Goal: Information Seeking & Learning: Learn about a topic

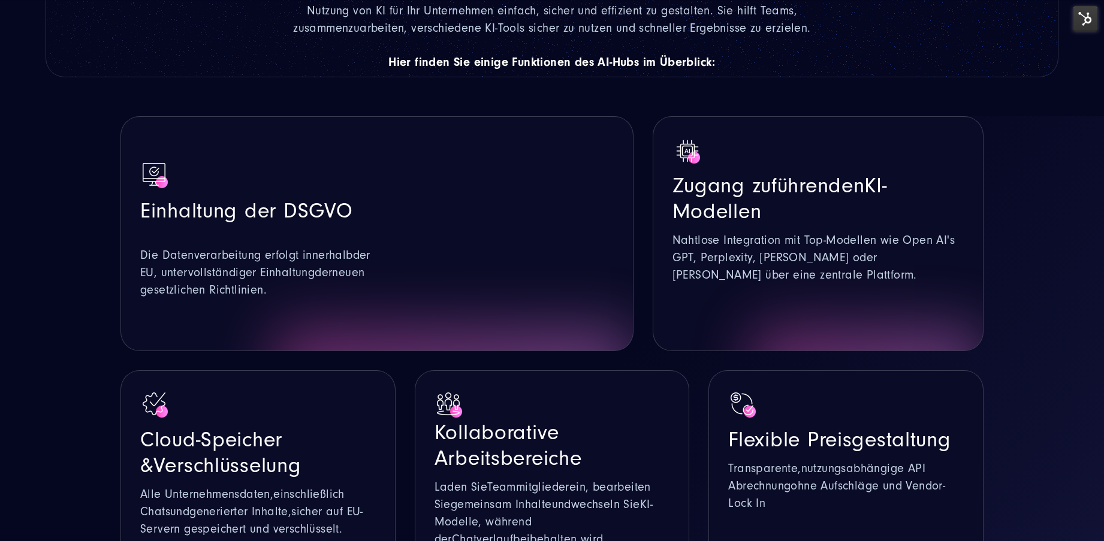
scroll to position [700, 0]
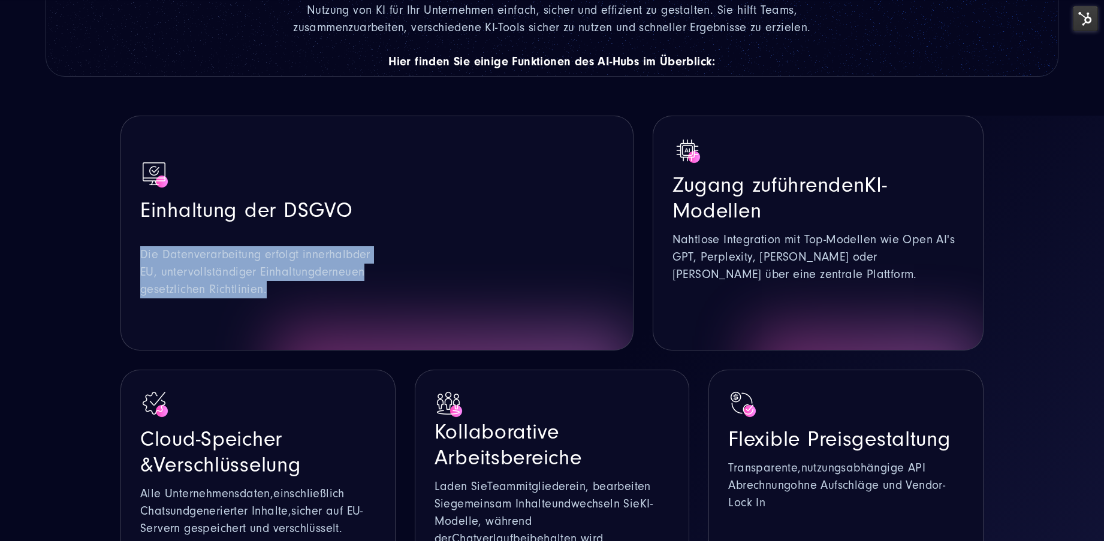
drag, startPoint x: 291, startPoint y: 250, endPoint x: 128, endPoint y: 208, distance: 167.9
click at [128, 208] on div "Einhaltung der DSGVO Die Datenverarbeitung erfolgt innerhalb der [GEOGRAPHIC_DA…" at bounding box center [376, 233] width 513 height 235
copy p "Die Datenverarbeitung erfolgt innerhalb der [GEOGRAPHIC_DATA], unter vollständi…"
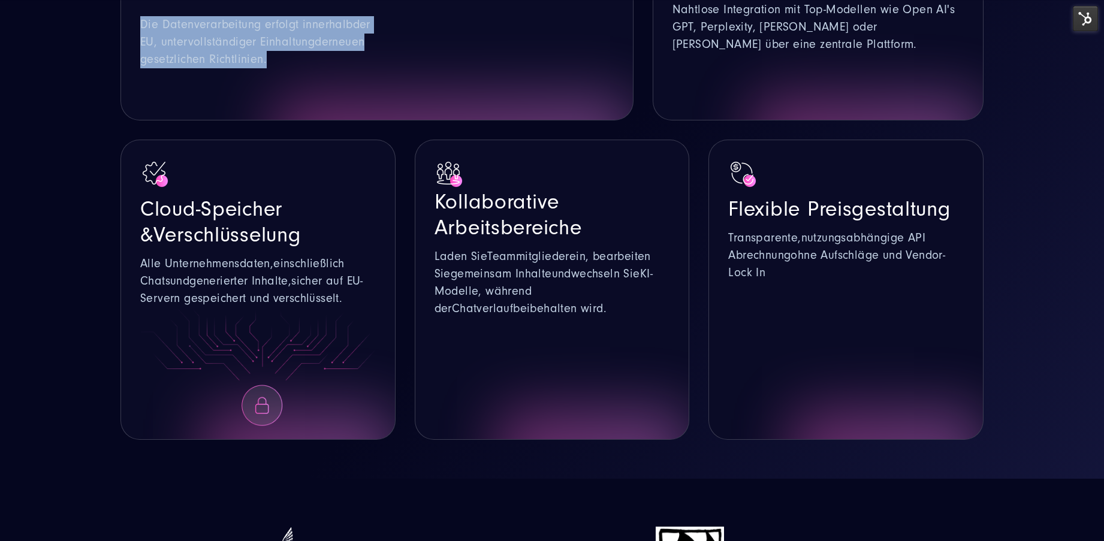
scroll to position [972, 0]
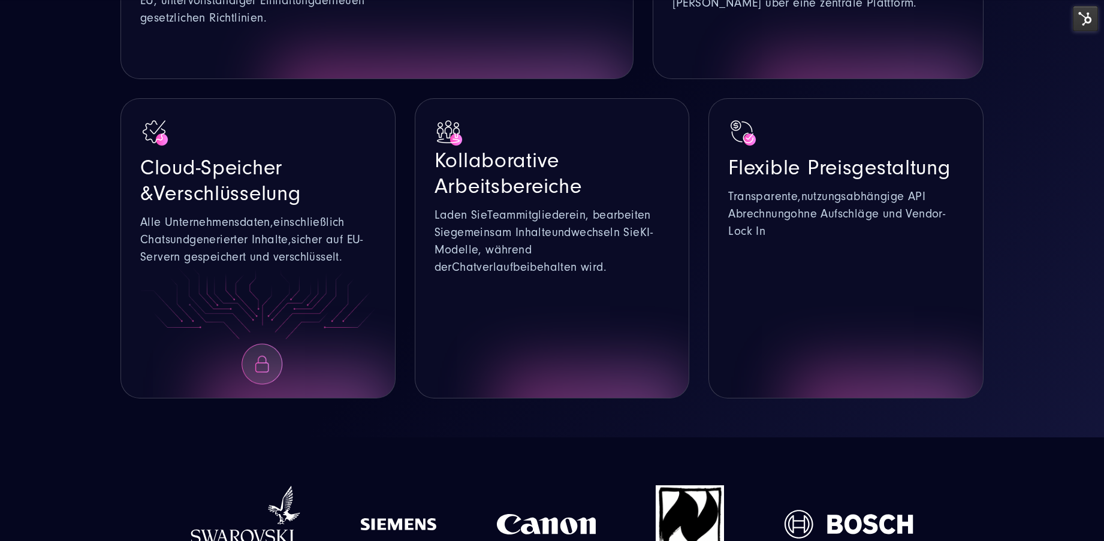
click at [342, 214] on p "Alle Unternehmensdaten, einschließlich Chats und generierter Inhalte , sicher a…" at bounding box center [257, 240] width 235 height 52
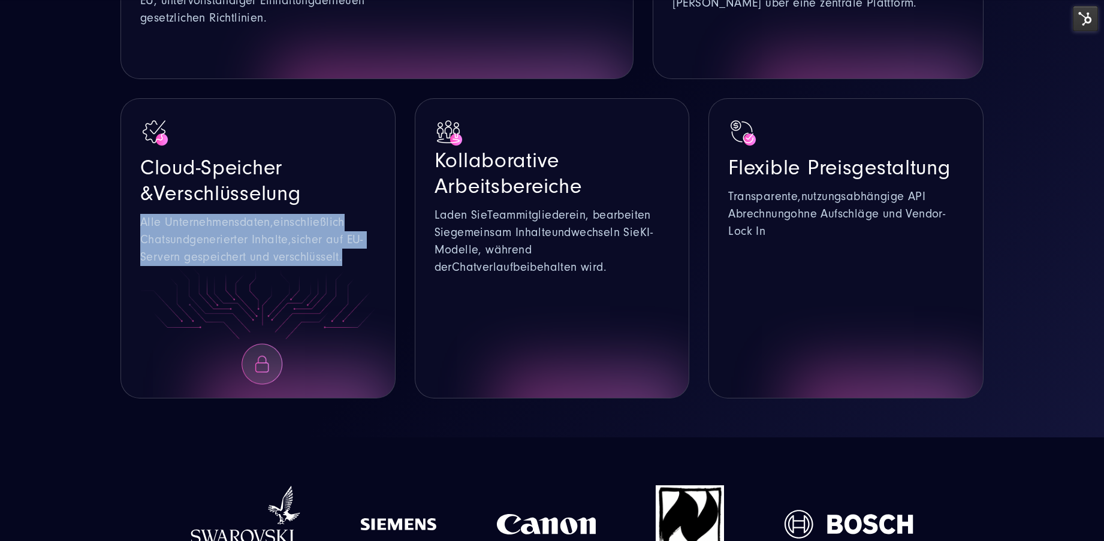
drag, startPoint x: 362, startPoint y: 216, endPoint x: 120, endPoint y: 182, distance: 244.5
click at [120, 182] on div "Cloud-Speicher & Verschlüsselung Alle Unternehmensdaten, einschließlich Chats u…" at bounding box center [257, 248] width 275 height 300
copy p "Alle Unternehmensdaten, einschließlich Chats und generierter Inhalte , sicher a…"
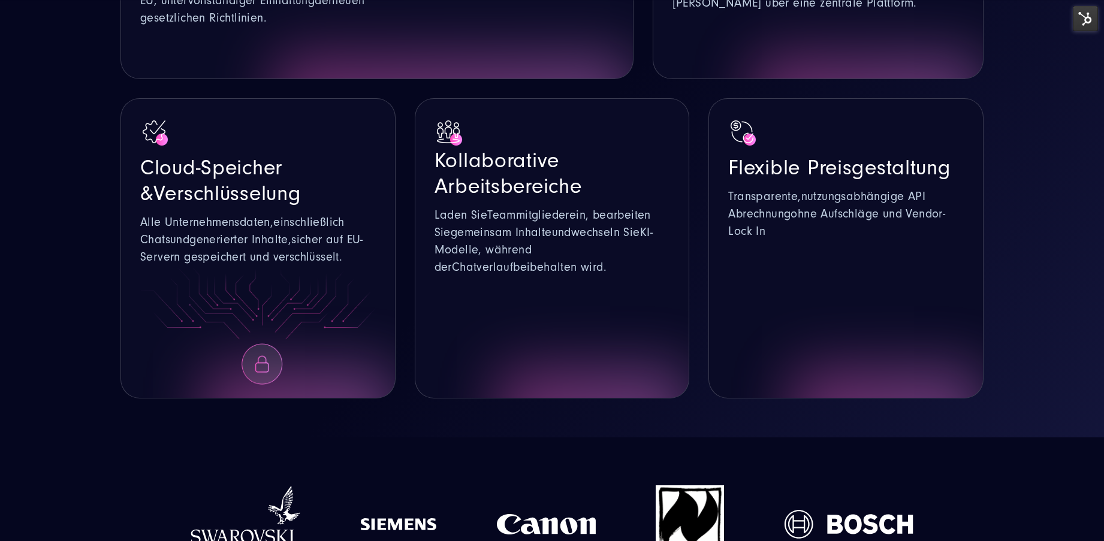
click at [340, 170] on div "Cloud-Speicher & Verschlüsselung Alle Unternehmensdaten, einschließlich Chats u…" at bounding box center [257, 192] width 235 height 148
click at [140, 181] on div "Cloud-Speicher & Verschlüsselung Alle Unternehmensdaten, einschließlich Chats u…" at bounding box center [257, 248] width 275 height 300
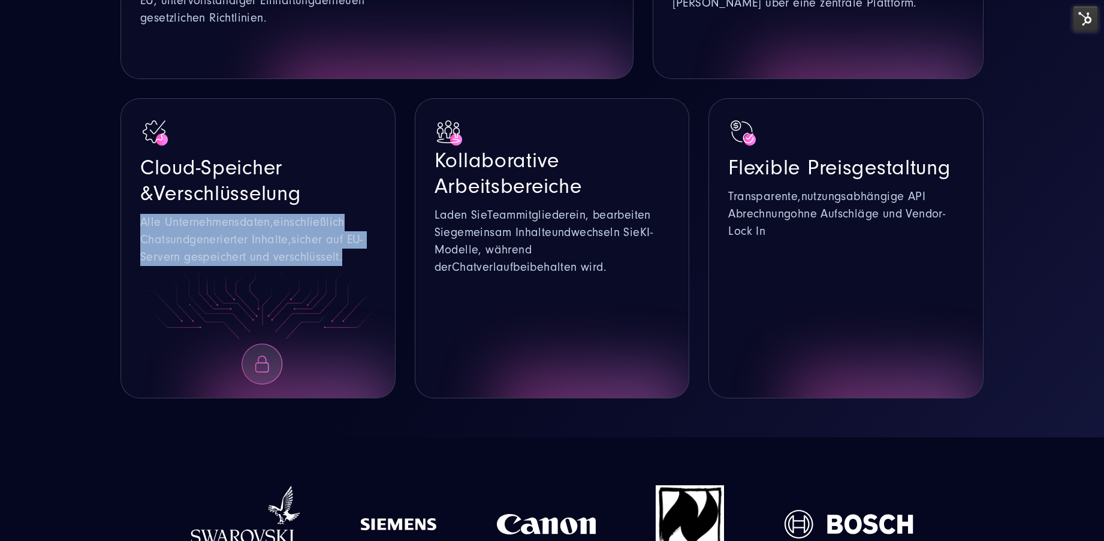
drag, startPoint x: 142, startPoint y: 180, endPoint x: 361, endPoint y: 209, distance: 221.3
click at [361, 214] on p "Alle Unternehmensdaten, einschließlich Chats und generierter Inhalte , sicher a…" at bounding box center [257, 240] width 235 height 52
copy p "Alle Unternehmensdaten, einschließlich Chats und generierter Inhalte , sicher a…"
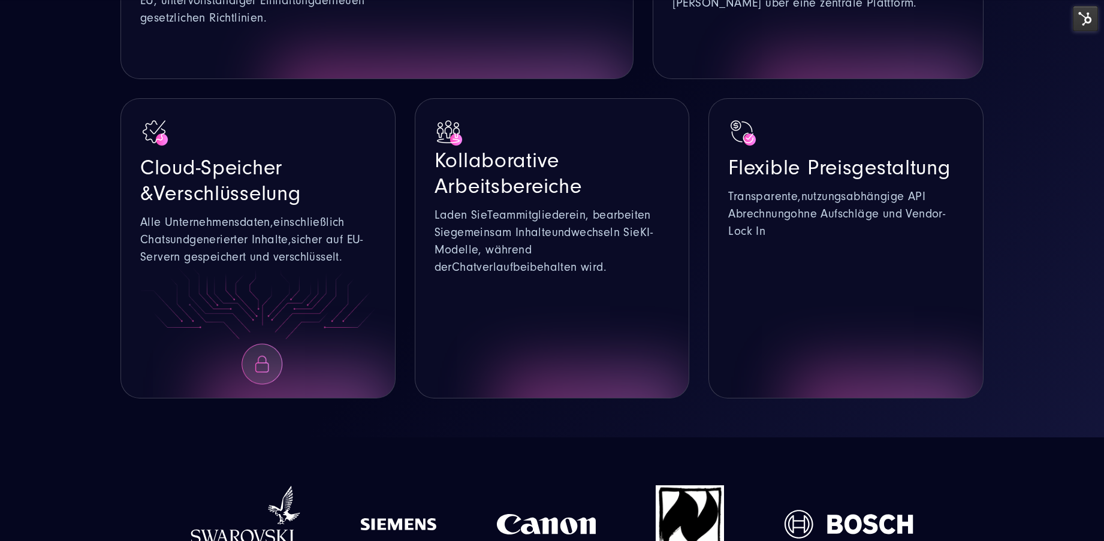
click at [530, 218] on p "Laden Sie Teammitglieder ein , bearbeiten Sie gemeinsam Inhalte und wechseln Si…" at bounding box center [551, 242] width 235 height 70
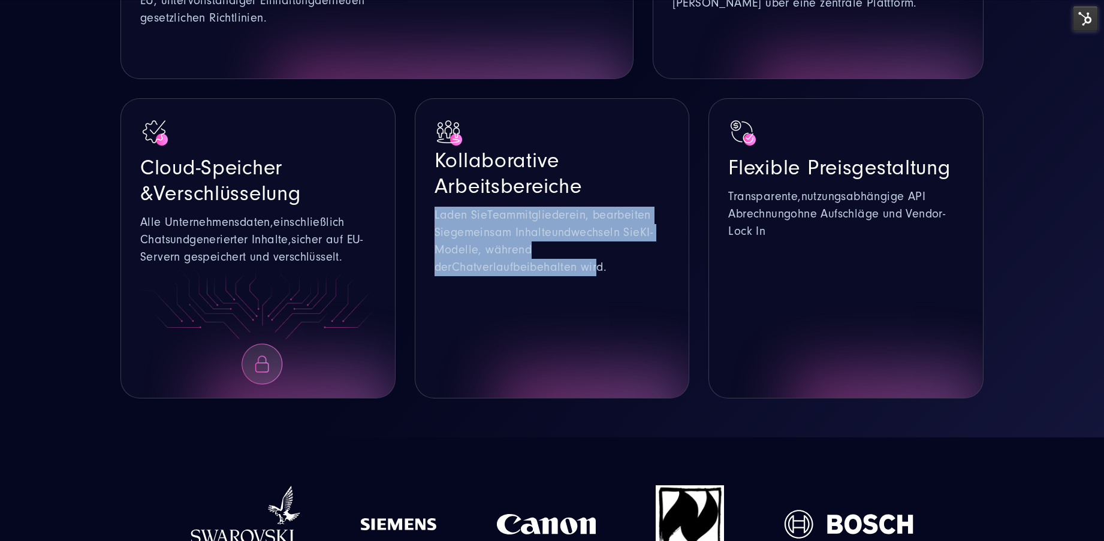
drag, startPoint x: 520, startPoint y: 229, endPoint x: 436, endPoint y: 168, distance: 103.8
click at [436, 207] on p "Laden Sie Teammitglieder ein , bearbeiten Sie gemeinsam Inhalte und wechseln Si…" at bounding box center [551, 242] width 235 height 70
click at [436, 209] on span "Laden Sie" at bounding box center [460, 215] width 53 height 13
drag, startPoint x: 436, startPoint y: 167, endPoint x: 551, endPoint y: 237, distance: 135.0
click at [551, 237] on div "Kollaborative Arbeitsbereiche Laden Sie Teammitglieder ein , bearbeiten Sie gem…" at bounding box center [552, 248] width 275 height 300
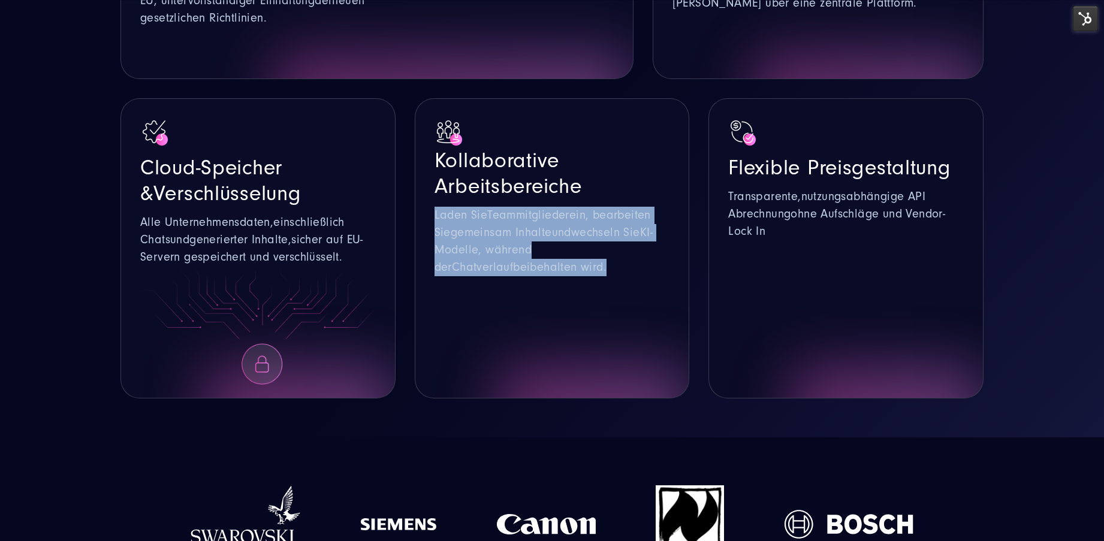
copy div "Laden Sie Teammitglieder ein , bearbeiten Sie gemeinsam Inhalte und wechseln Si…"
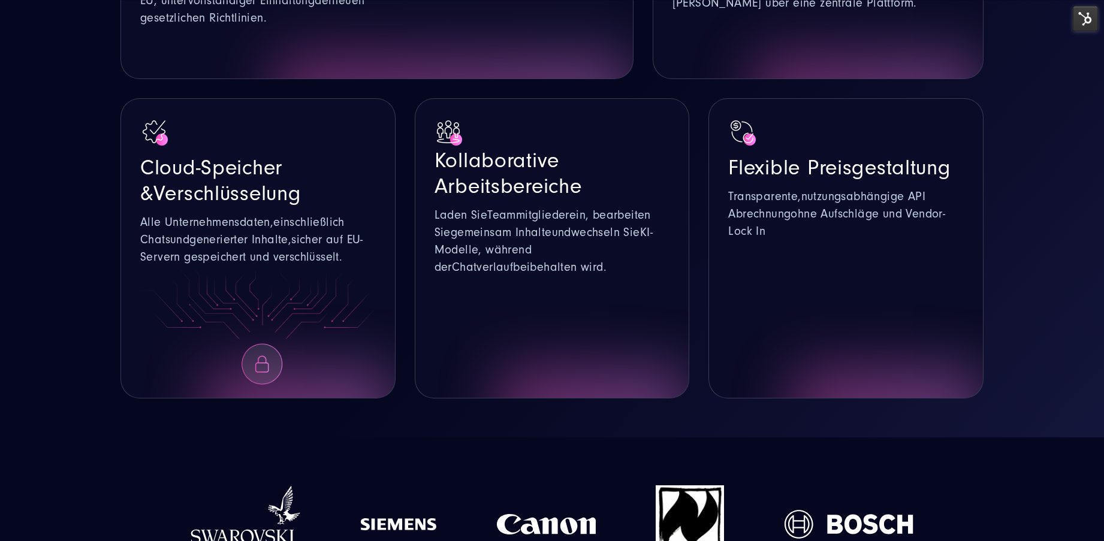
click at [448, 174] on span "Arbeitsbereiche" at bounding box center [507, 186] width 147 height 24
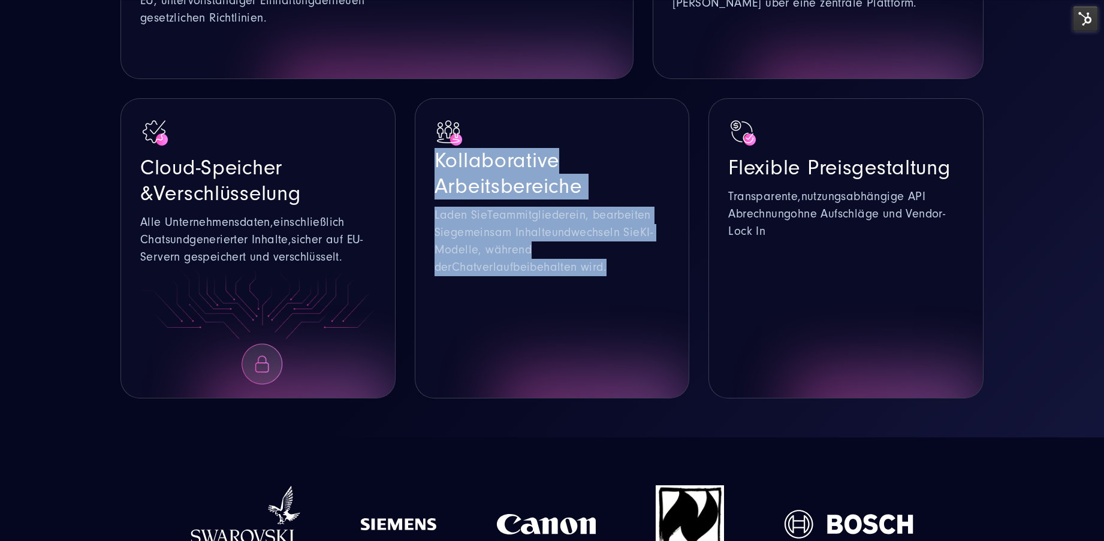
drag, startPoint x: 439, startPoint y: 118, endPoint x: 542, endPoint y: 242, distance: 161.7
click at [542, 242] on div "Kollaborative Arbeitsbereiche Laden Sie Teammitglieder ein , bearbeiten Sie gem…" at bounding box center [552, 248] width 275 height 300
copy div "Kollaborative Arbeitsbereiche Laden Sie Teammitglieder ein , bearbeiten Sie gem…"
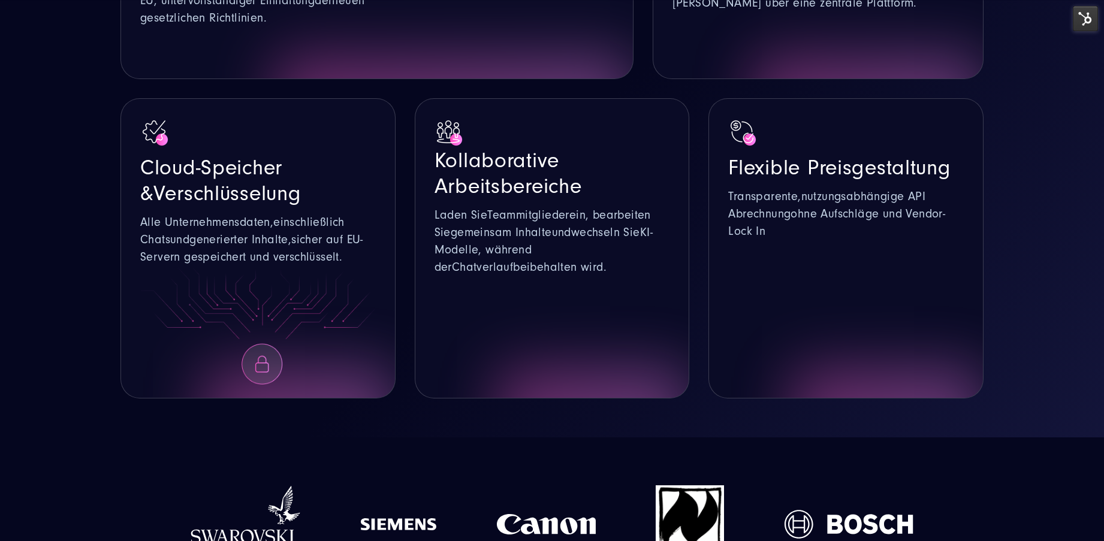
click at [768, 188] on p "Transparente, nutzungsabhängige API Abrechnung ohne Aufschläge und Vendor-Lock …" at bounding box center [845, 214] width 235 height 52
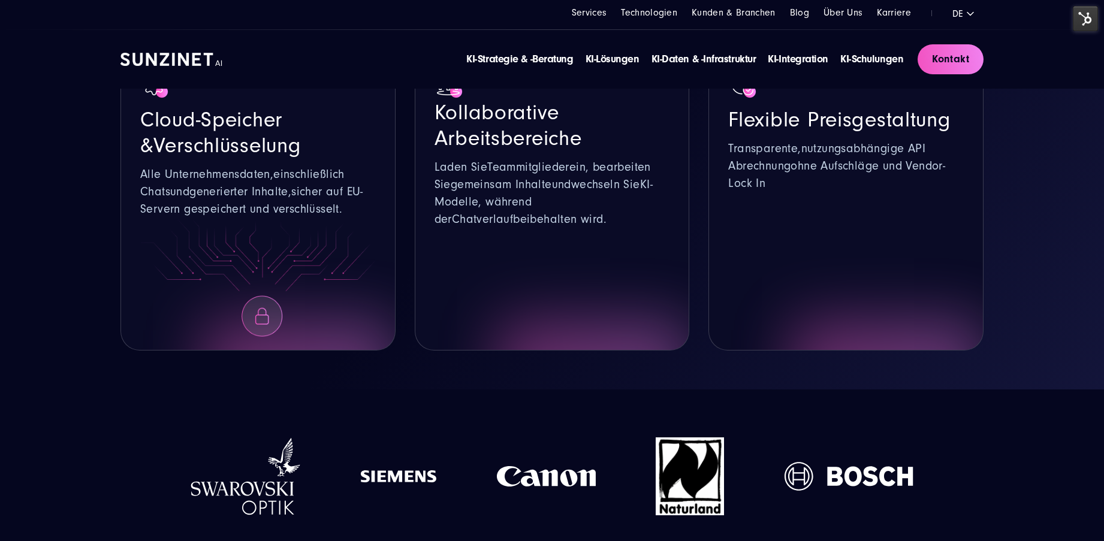
click at [749, 159] on span "ohne Aufschläge und Vendor-Lock In" at bounding box center [836, 174] width 217 height 31
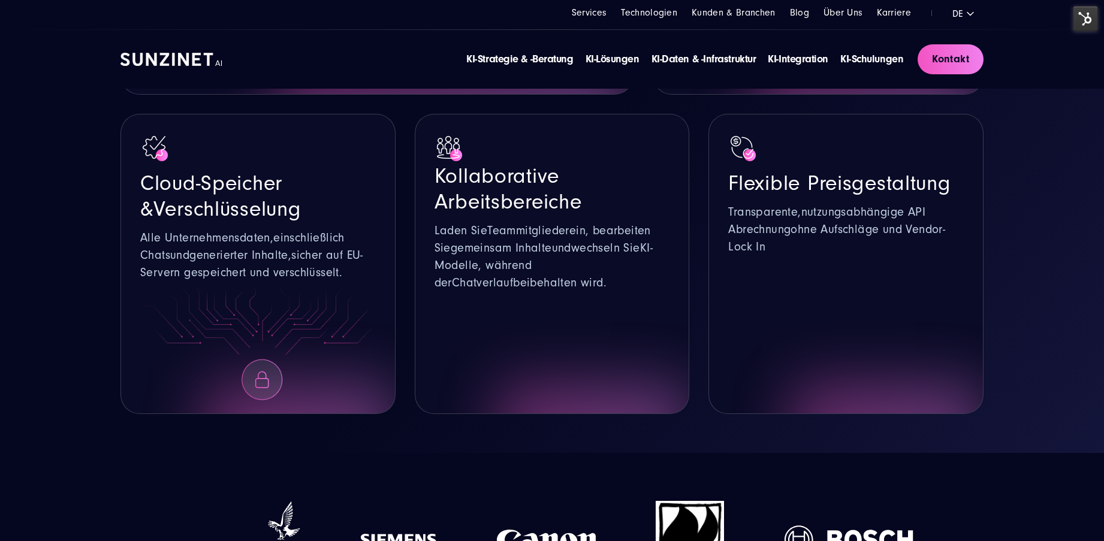
scroll to position [940, 0]
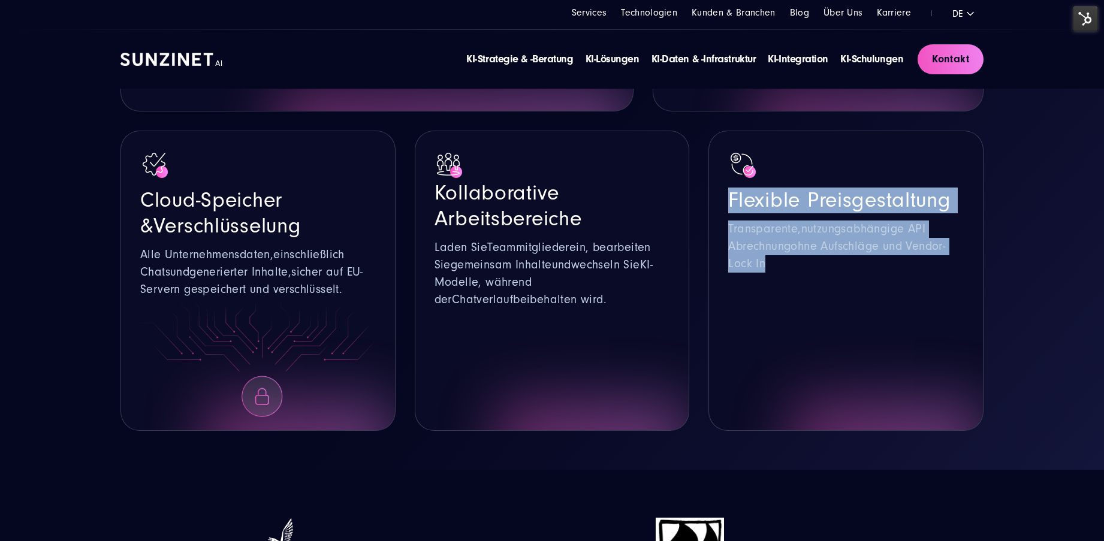
drag, startPoint x: 765, startPoint y: 224, endPoint x: 733, endPoint y: 156, distance: 75.0
click at [733, 156] on div "Flexible Preisgestaltung Transparente, nutzungsabhängige API Abrechnung ohne Au…" at bounding box center [845, 211] width 235 height 122
copy div "Flexible Preisgestaltung Transparente, nutzungsabhängige API Abrechnung ohne Au…"
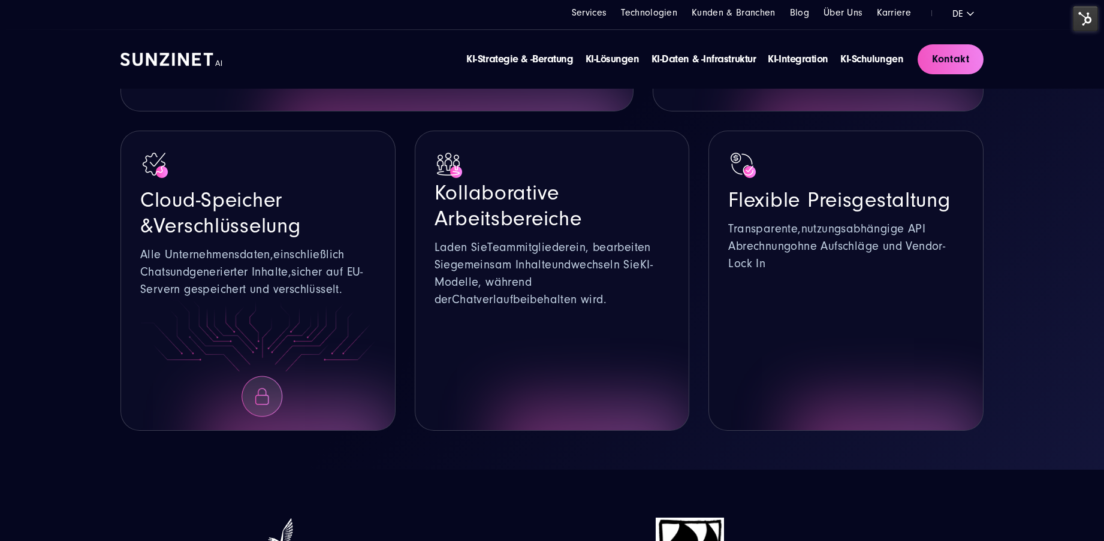
click at [705, 259] on div "Zugang zu führenden KI-Modellen Nahtlose Integration mit Top-Modellen wie Open …" at bounding box center [551, 154] width 863 height 554
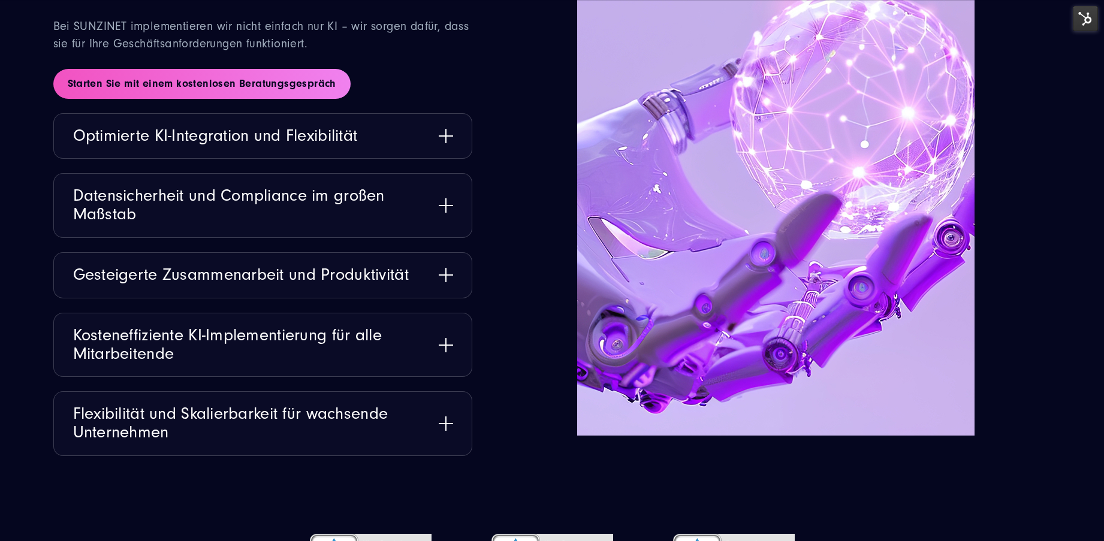
scroll to position [1766, 0]
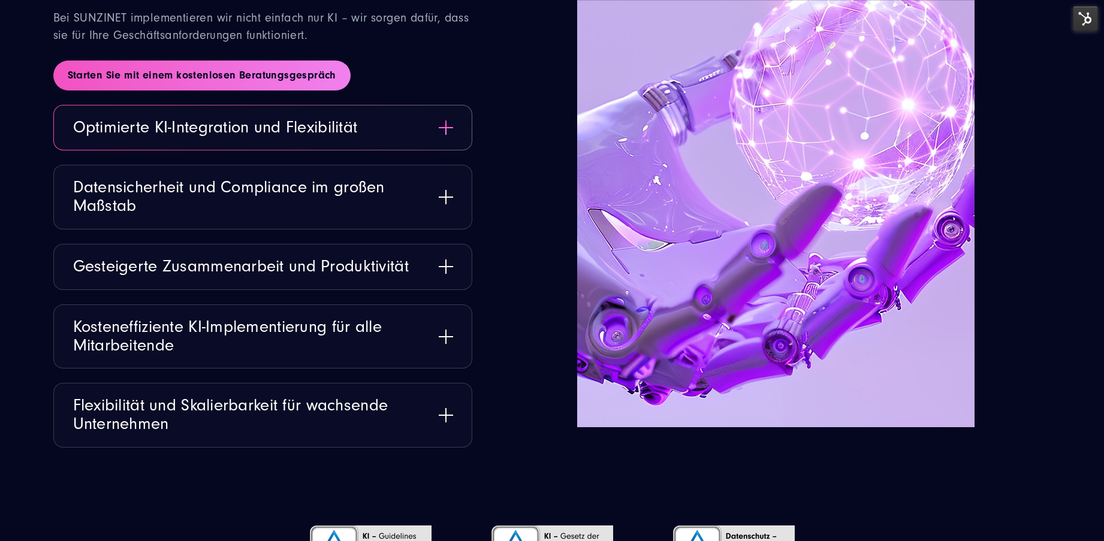
click at [312, 105] on button "Optimierte KI-Integration und Flexibilität" at bounding box center [263, 127] width 418 height 45
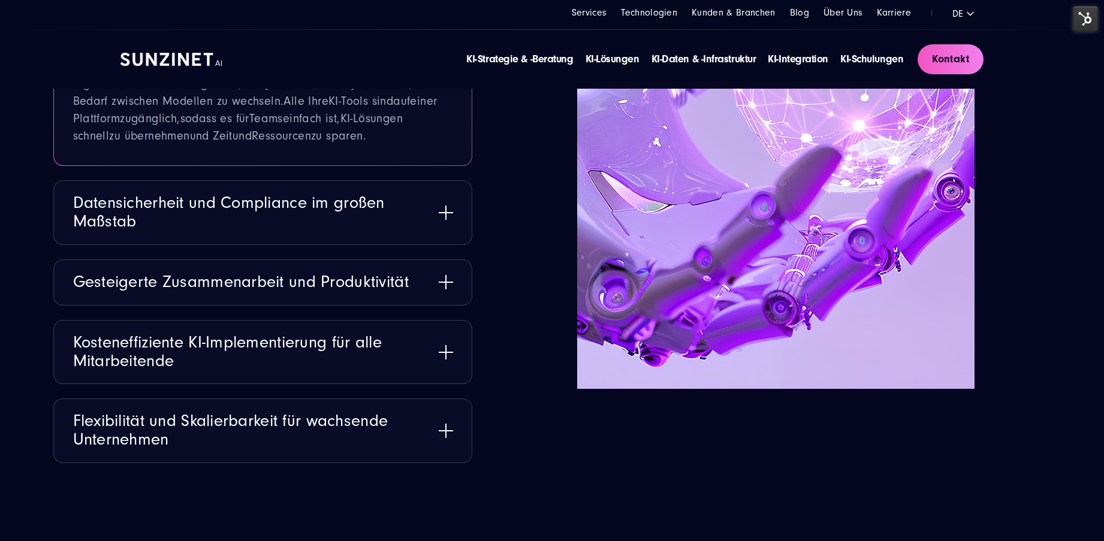
scroll to position [1855, 0]
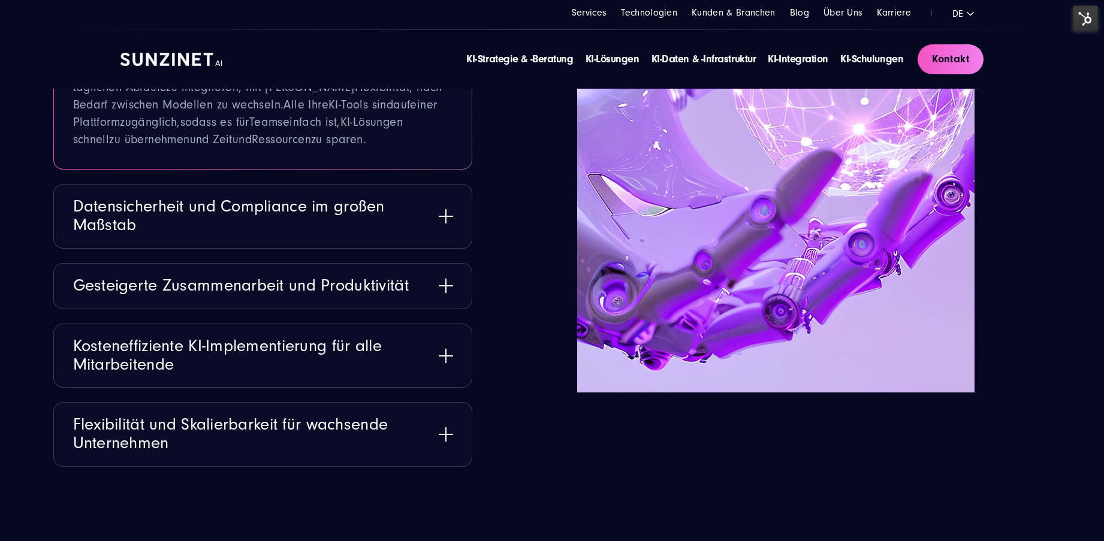
click at [382, 185] on button "Datensicherheit und Compliance im großen Maßstab" at bounding box center [263, 217] width 418 height 64
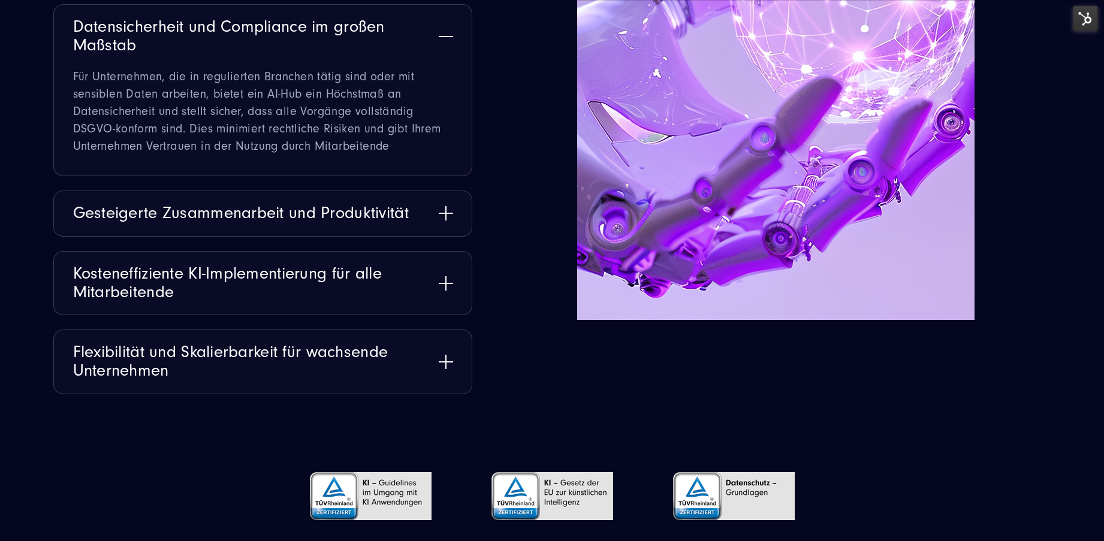
click at [382, 191] on button "Gesteigerte Zusammenarbeit und Produktivität" at bounding box center [263, 213] width 418 height 45
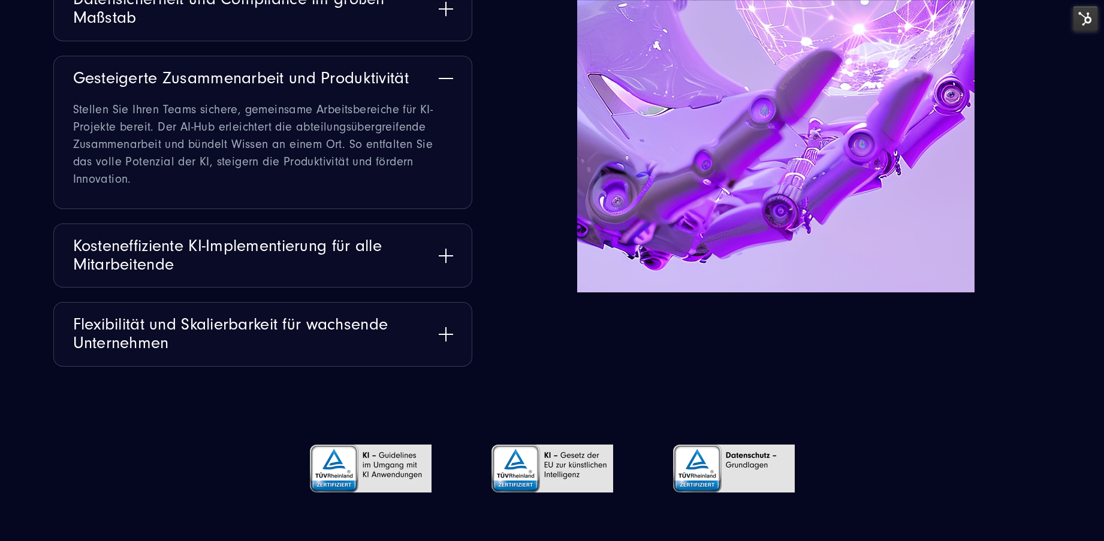
scroll to position [1961, 0]
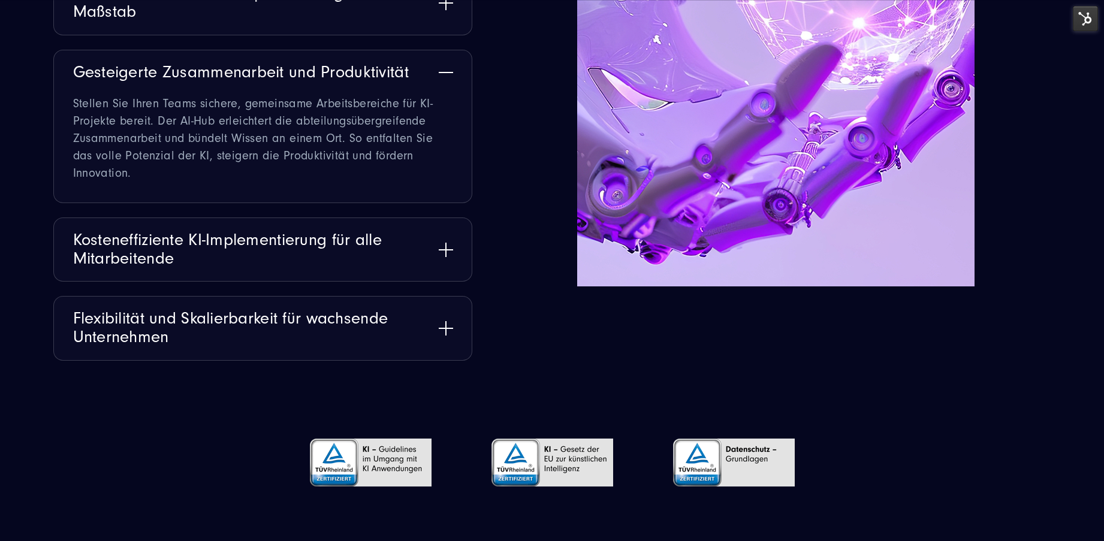
click at [382, 218] on button "Kosteneffiziente KI-Implementierung für alle Mitarbeitende" at bounding box center [263, 250] width 418 height 64
click at [381, 217] on li "Kosteneffiziente KI-Implementierung für alle Mitarbeitende Viele Unternehmen zö…" at bounding box center [262, 249] width 419 height 65
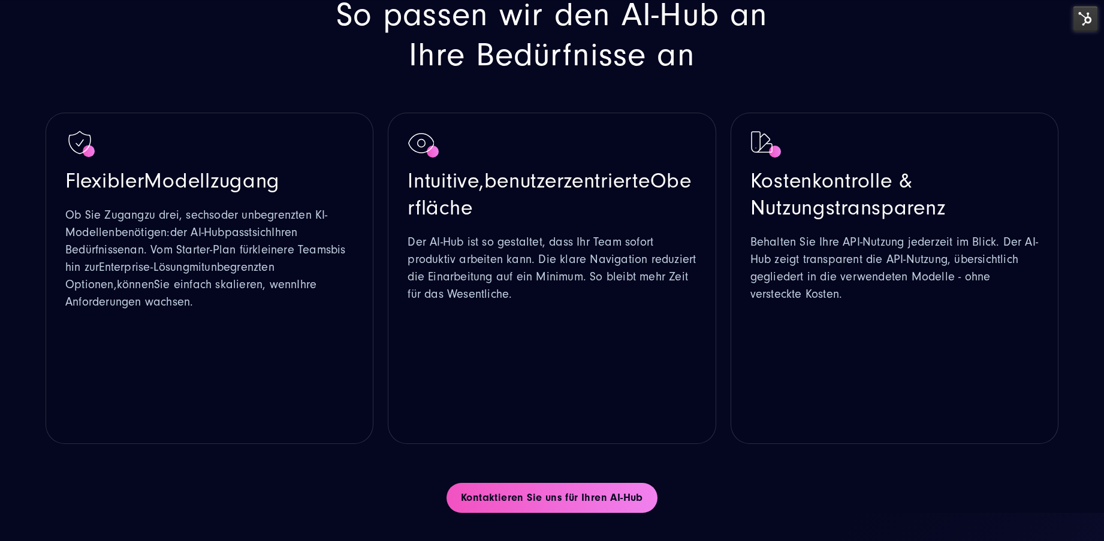
scroll to position [2580, 0]
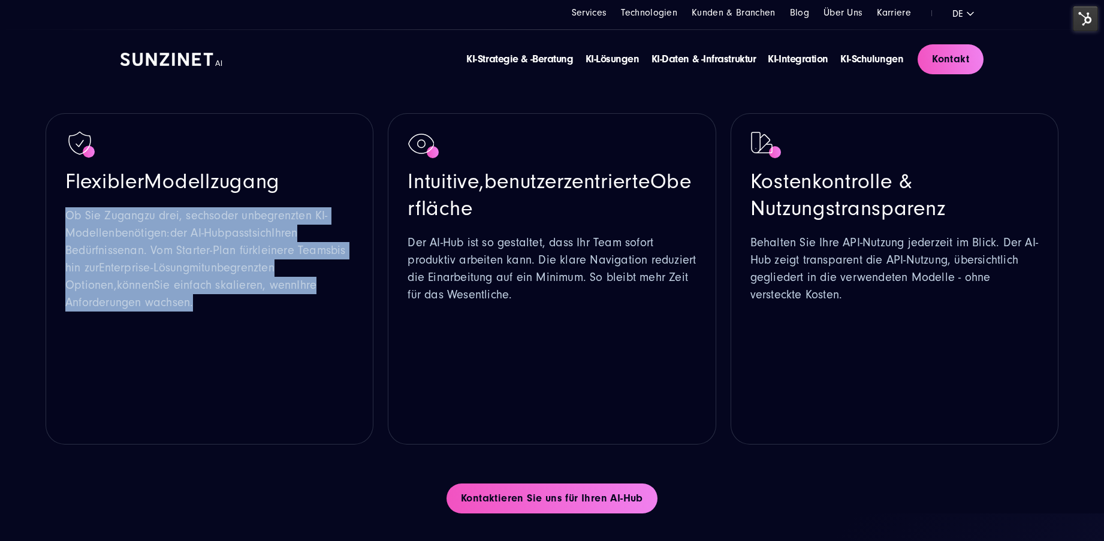
drag, startPoint x: 207, startPoint y: 267, endPoint x: 45, endPoint y: 166, distance: 190.9
click at [46, 166] on div "Flexibler Modellzugang O b Sie Zugang zu drei, sechs oder unbegrenzten K I-Mode…" at bounding box center [210, 278] width 328 height 331
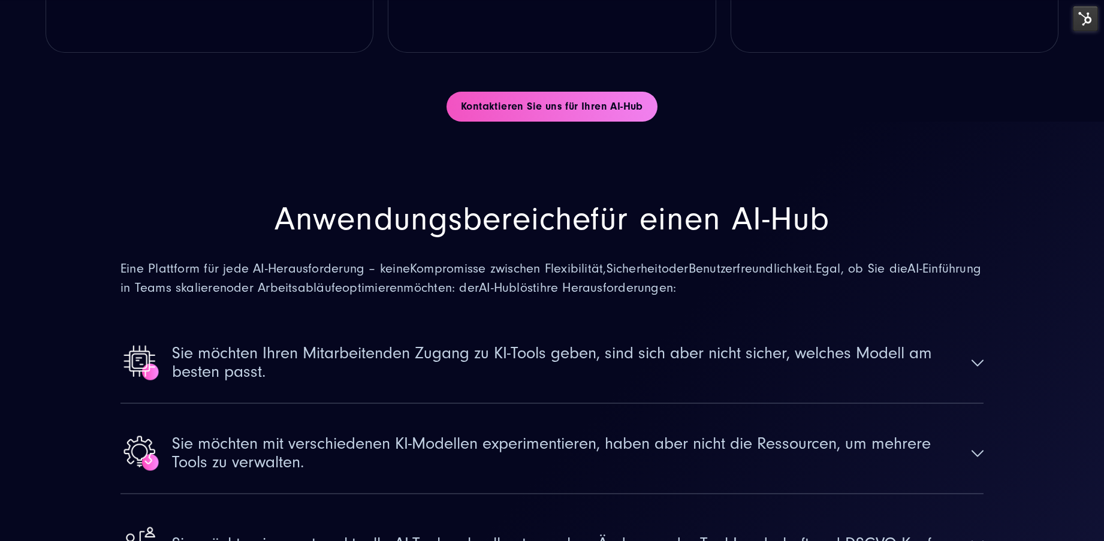
scroll to position [3091, 0]
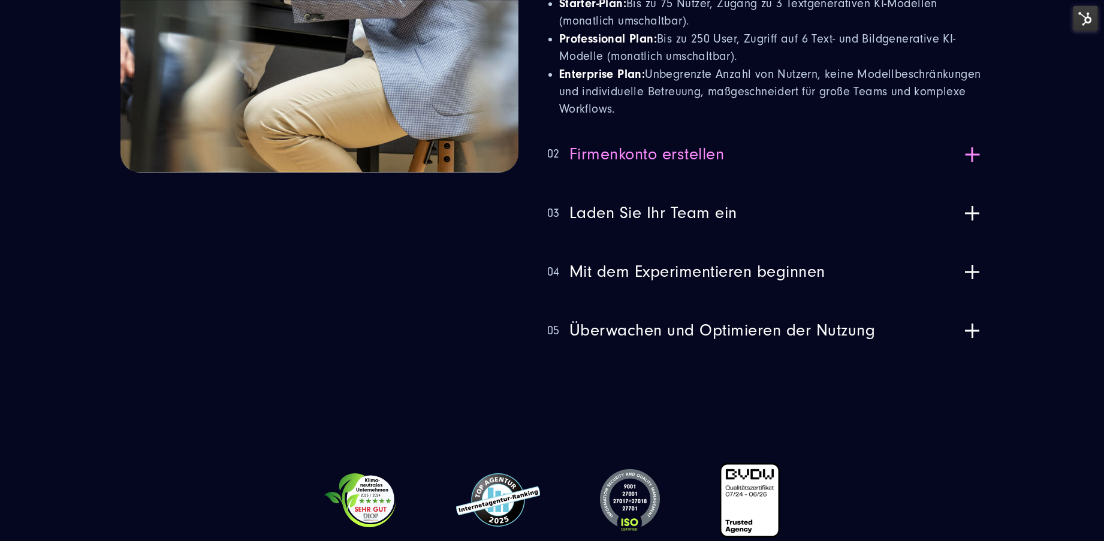
click at [677, 145] on span "Firmenkonto erstellen" at bounding box center [646, 154] width 155 height 19
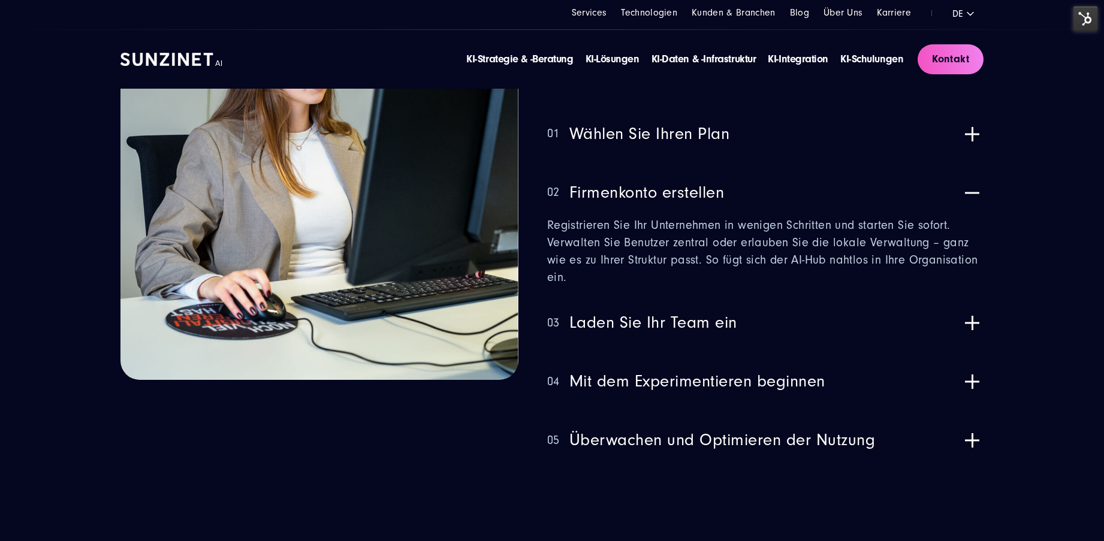
scroll to position [3890, 0]
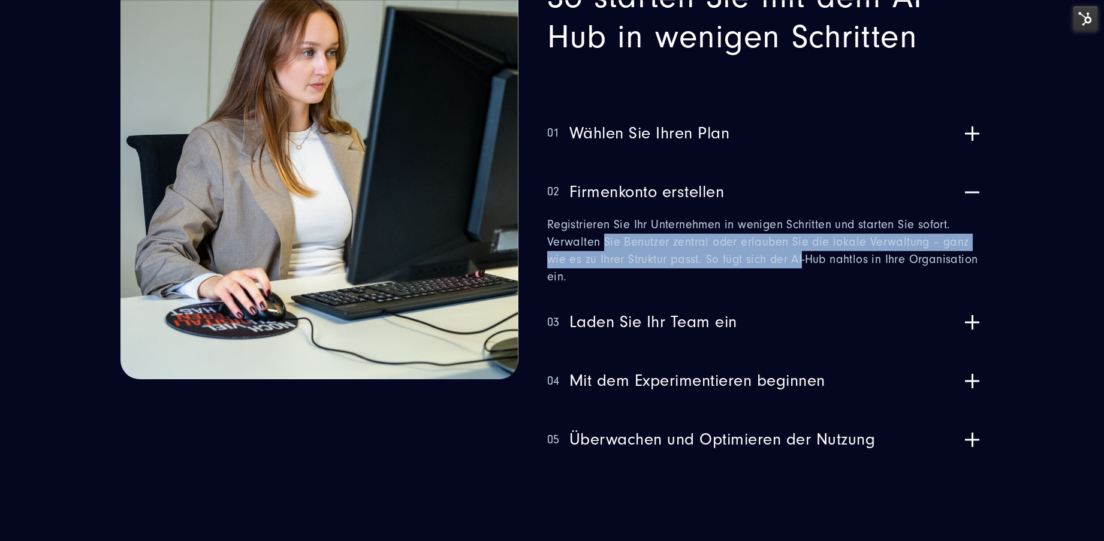
drag, startPoint x: 609, startPoint y: 200, endPoint x: 807, endPoint y: 219, distance: 198.6
click at [806, 219] on p "Registrieren Sie Ihr Unternehmen in wenigen Schritten und starten Sie sofort. V…" at bounding box center [765, 251] width 436 height 70
click at [808, 219] on p "Registrieren Sie Ihr Unternehmen in wenigen Schritten und starten Sie sofort. V…" at bounding box center [765, 251] width 436 height 70
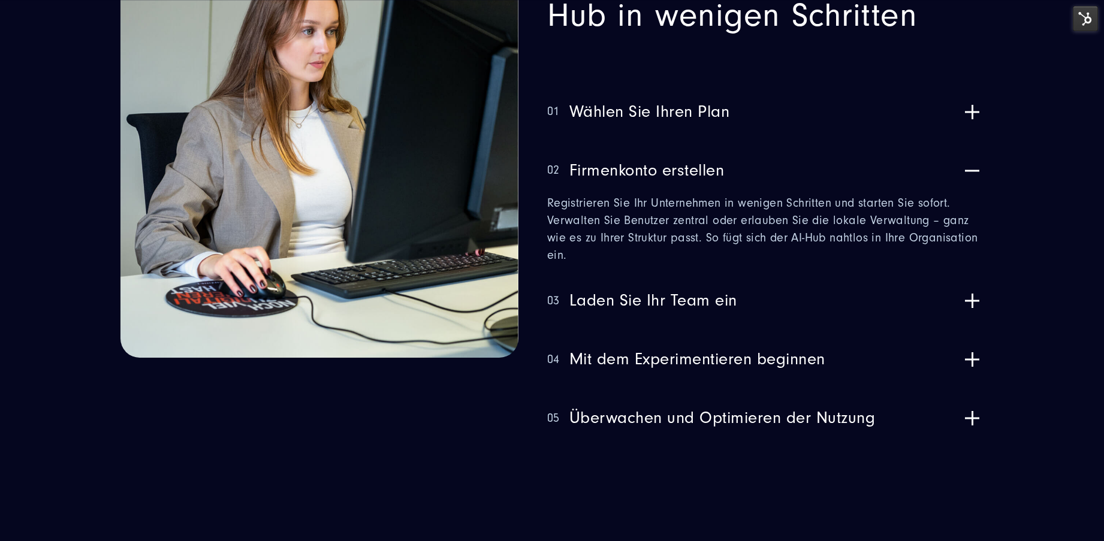
scroll to position [3921, 0]
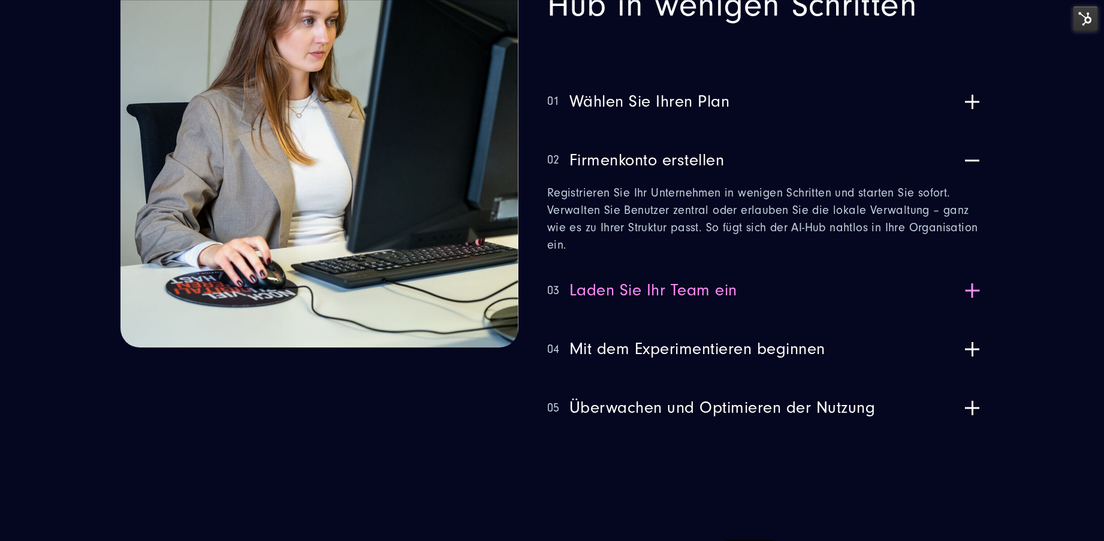
click at [697, 268] on button "03 Laden Sie Ihr Team ein" at bounding box center [765, 290] width 436 height 44
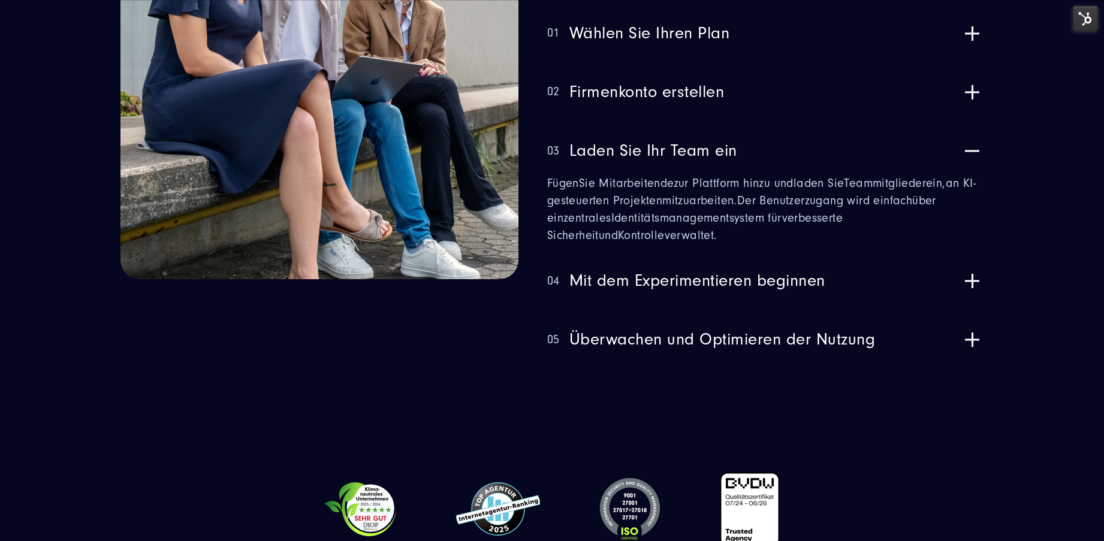
scroll to position [3991, 0]
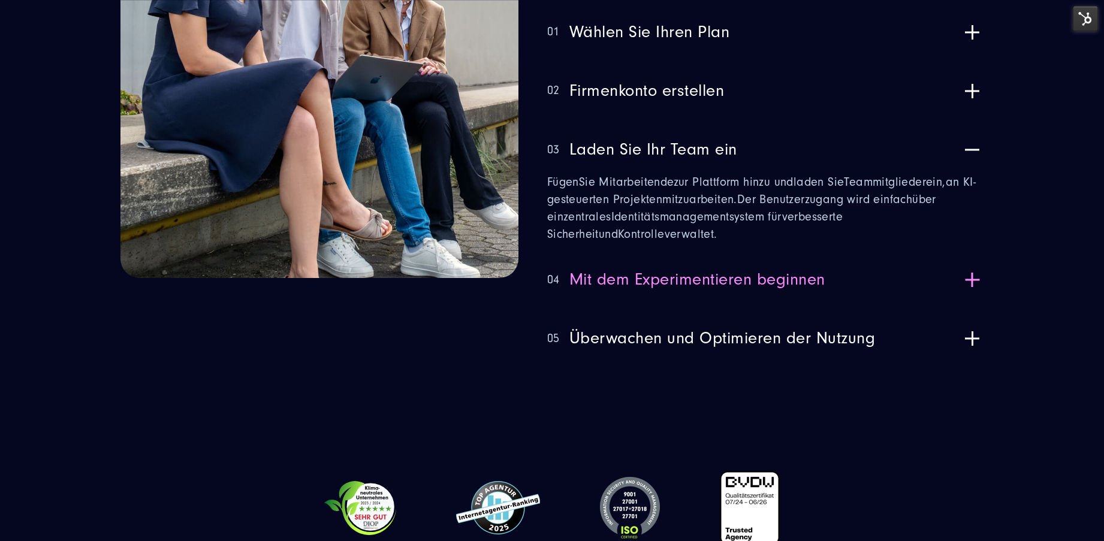
click at [657, 258] on button "04 Mit dem Experimentieren beginnen" at bounding box center [765, 280] width 436 height 44
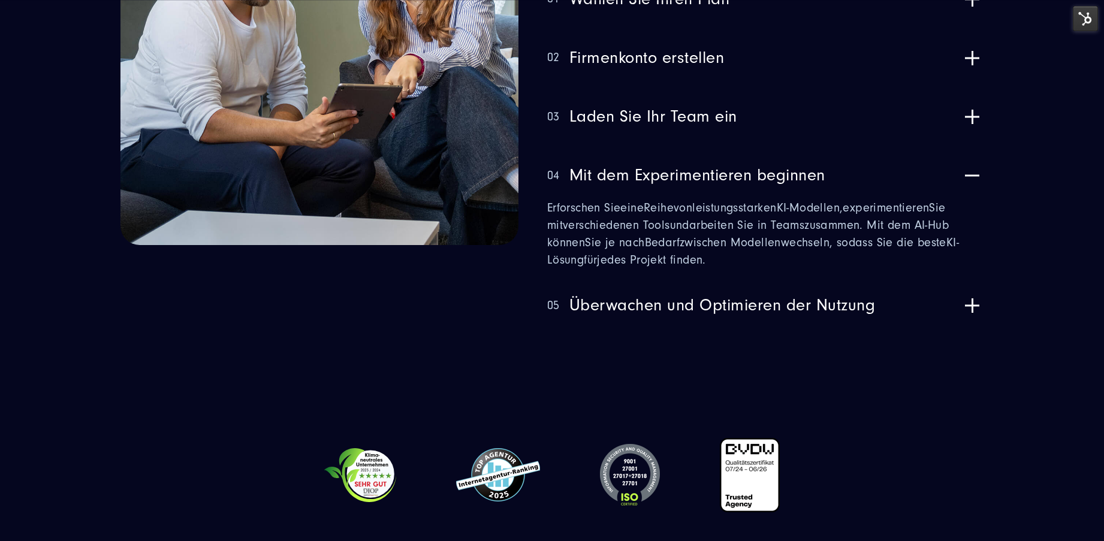
scroll to position [4069, 0]
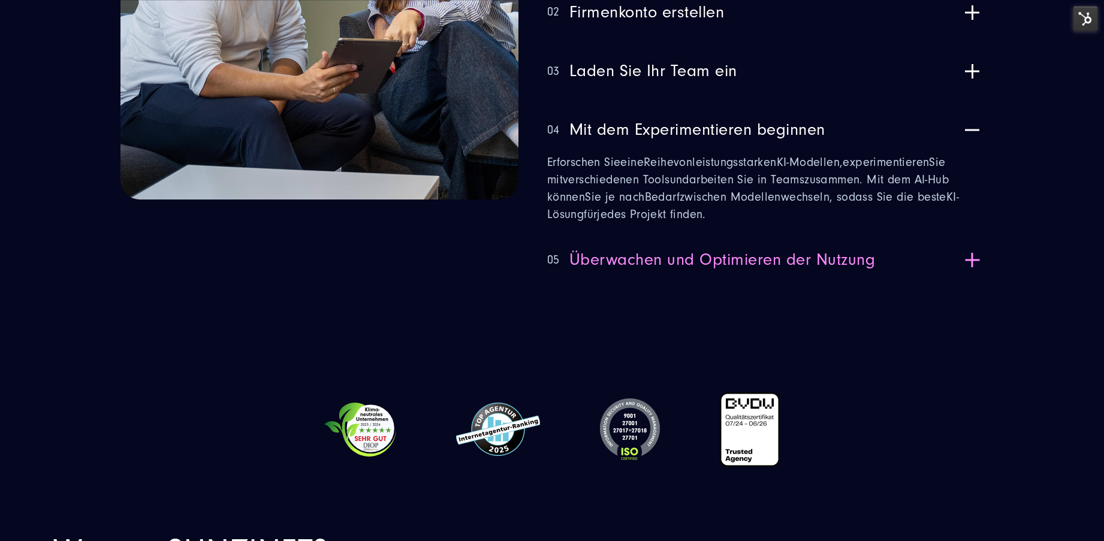
click at [700, 250] on span "Überwachen und Optimieren der Nutzung" at bounding box center [722, 259] width 306 height 19
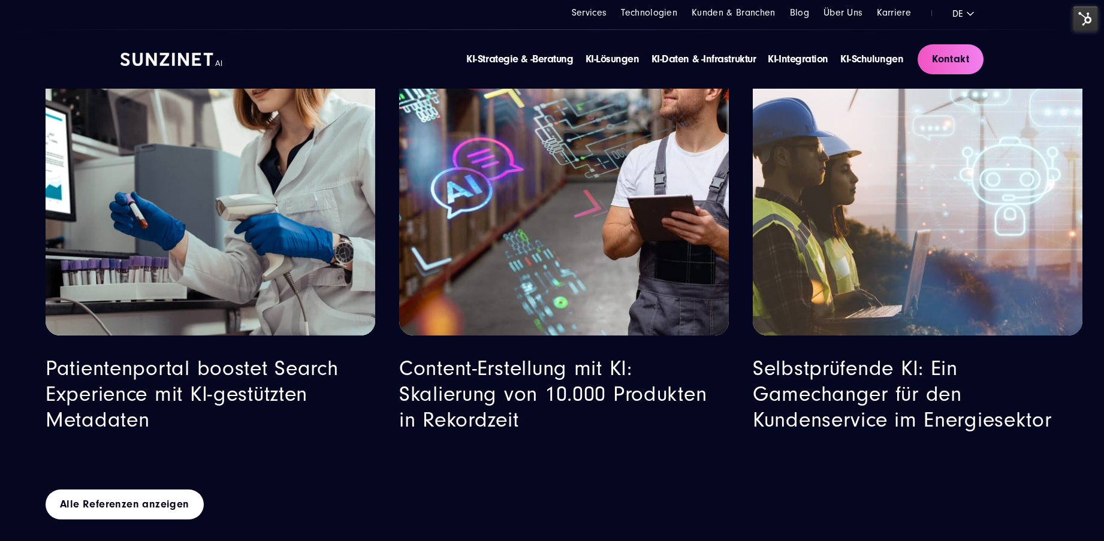
scroll to position [6098, 0]
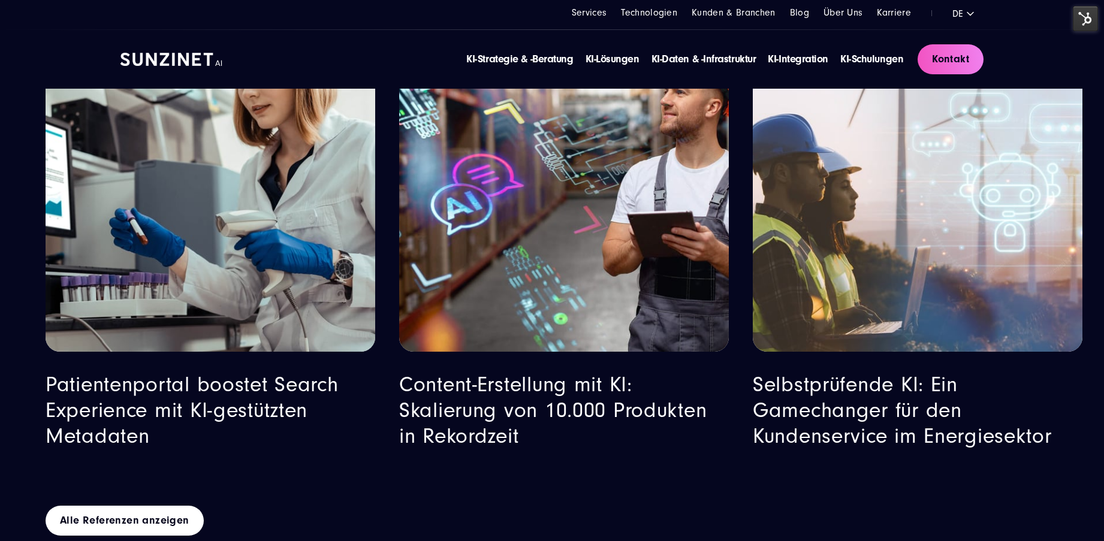
click at [892, 186] on img "Featured image: Zwei Fachleute in Sicherheitskleidung, ein Mann und eine Frau, …" at bounding box center [918, 187] width 336 height 336
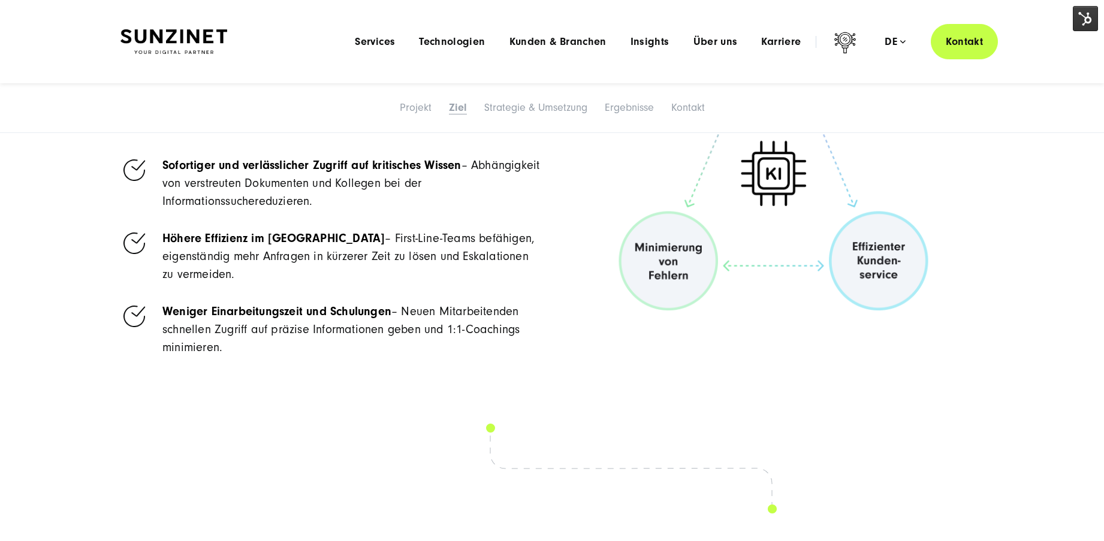
scroll to position [1488, 0]
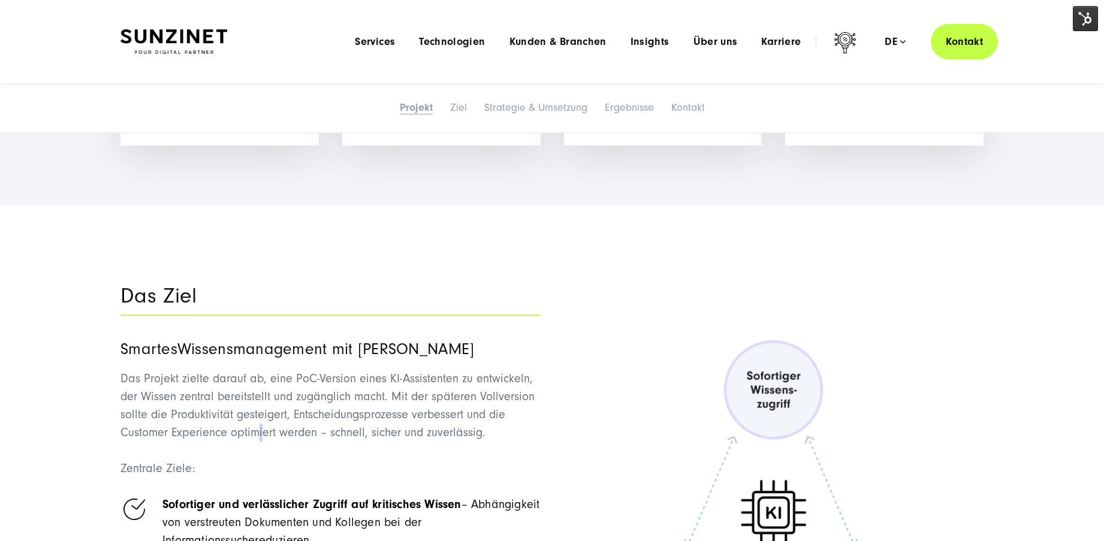
drag, startPoint x: 256, startPoint y: 399, endPoint x: 263, endPoint y: 401, distance: 6.8
click at [263, 401] on span "Das Projekt zielte darauf ab, eine PoC-Version eines KI-Assistenten zu entwicke…" at bounding box center [327, 405] width 414 height 67
click at [552, 358] on div "Das Ziel Smarte s Wissensmanagement mit KI Das Projekt zielte darauf ab, eine P…" at bounding box center [551, 492] width 863 height 443
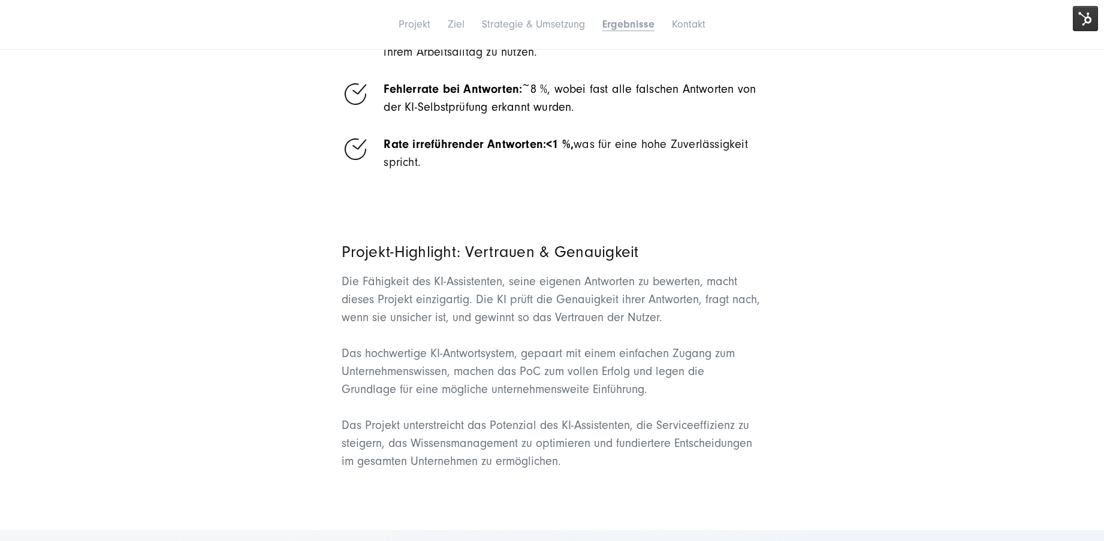
scroll to position [5262, 0]
